Goal: Check status

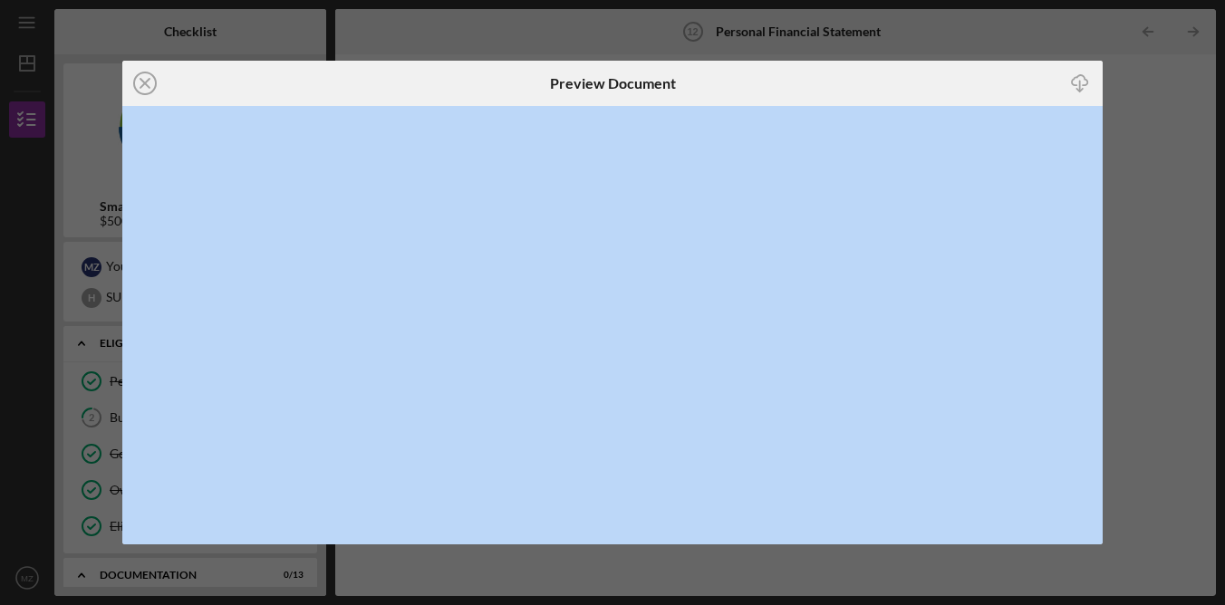
scroll to position [368, 0]
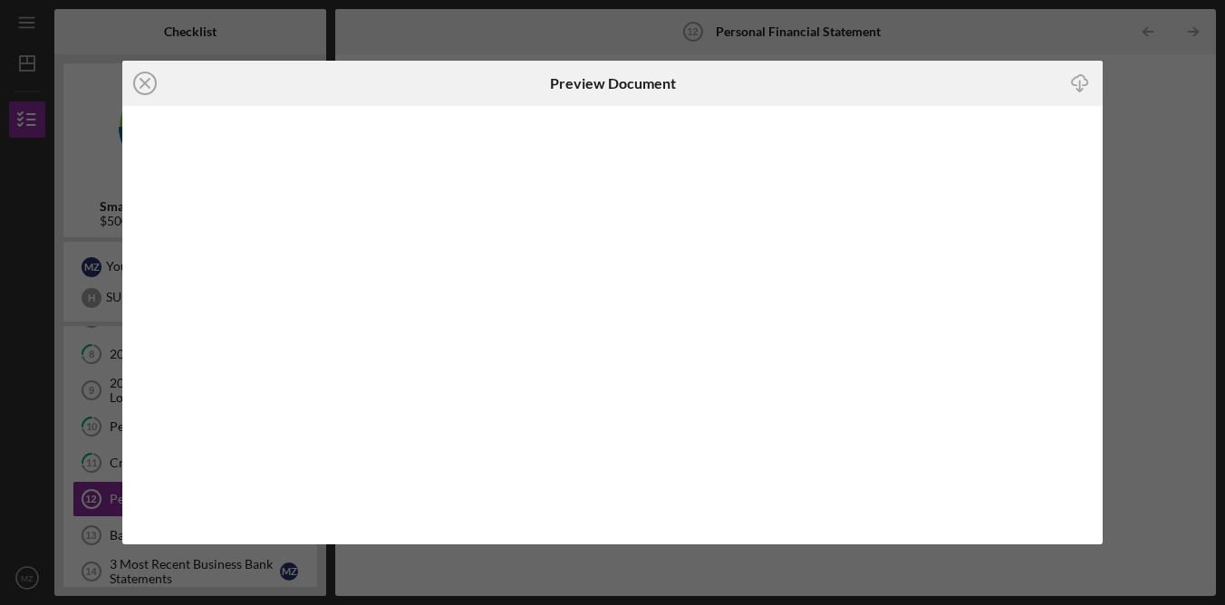
drag, startPoint x: 1114, startPoint y: 109, endPoint x: 1130, endPoint y: 131, distance: 27.9
click at [1114, 110] on div "Icon/Close Preview Document Icon/Download" at bounding box center [612, 302] width 1225 height 605
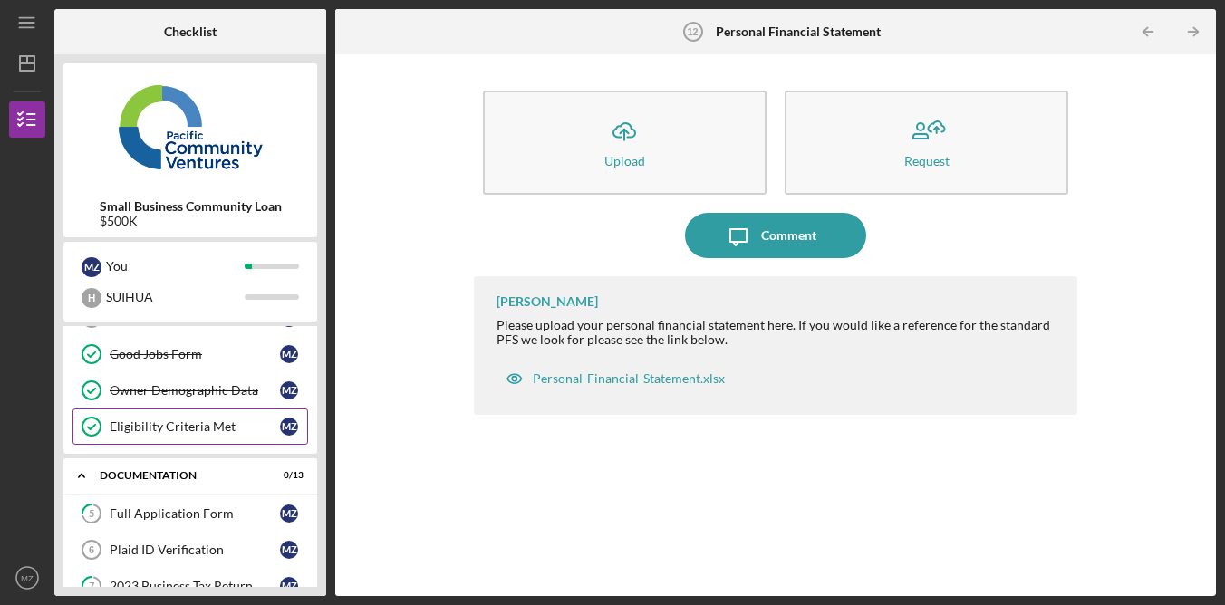
scroll to position [127, 0]
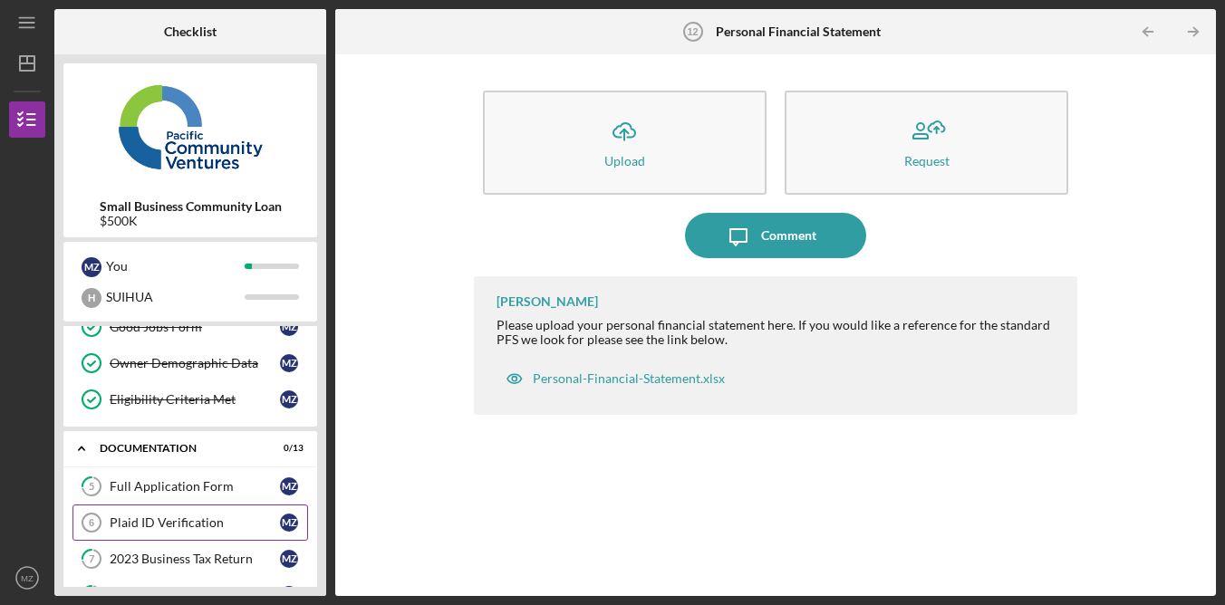
click at [199, 522] on div "Plaid ID Verification" at bounding box center [195, 523] width 170 height 14
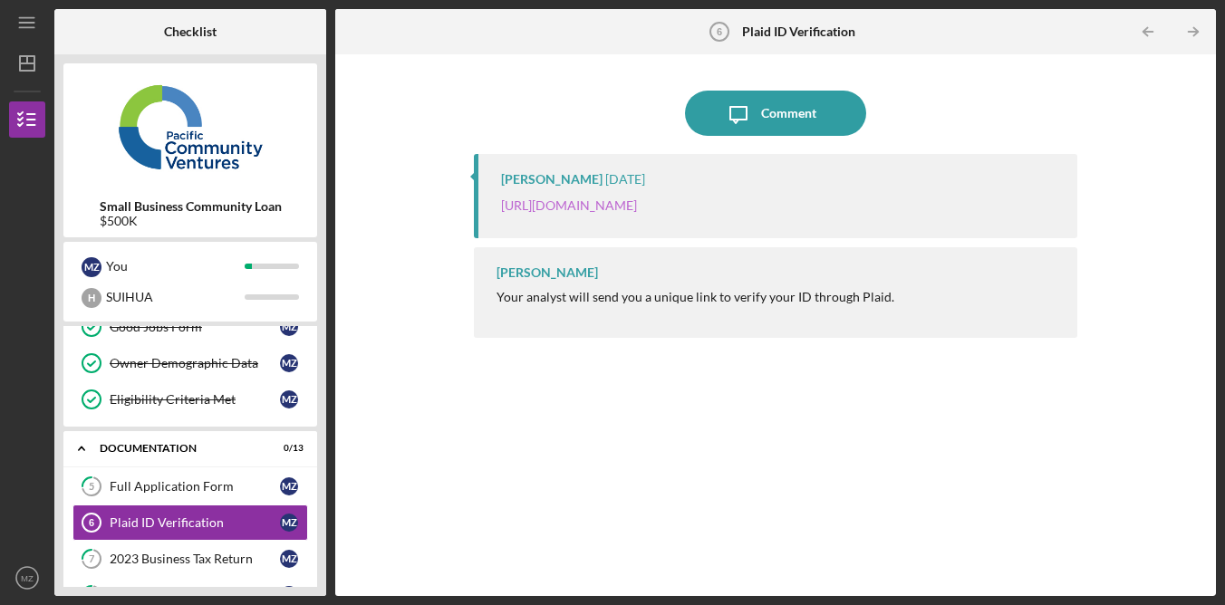
drag, startPoint x: 796, startPoint y: 405, endPoint x: 701, endPoint y: 219, distance: 208.7
click at [796, 404] on div "Raymond Ko 2 weeks ago https://verify.plaid.com/verify/idv_5DY6pM11XTHP7R?key=d…" at bounding box center [775, 361] width 603 height 415
click at [637, 213] on link "https://verify.plaid.com/verify/idv_5DY6pM11XTHP7R?key=d9c5537c522dbc2514eb79d4…" at bounding box center [569, 205] width 136 height 15
